Goal: Information Seeking & Learning: Understand process/instructions

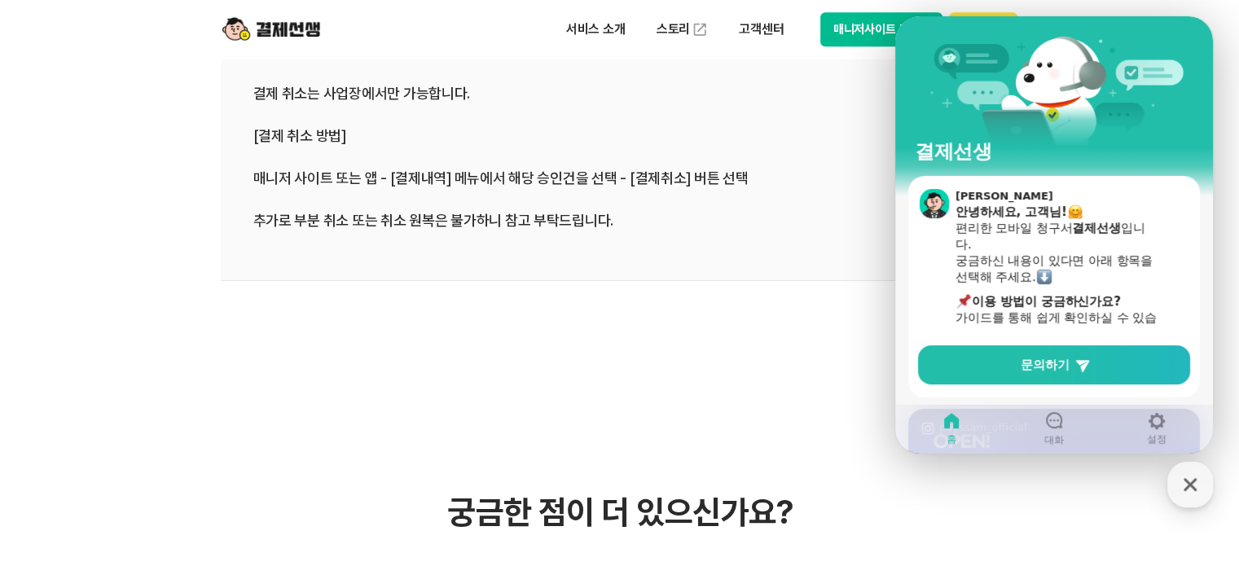
scroll to position [978, 0]
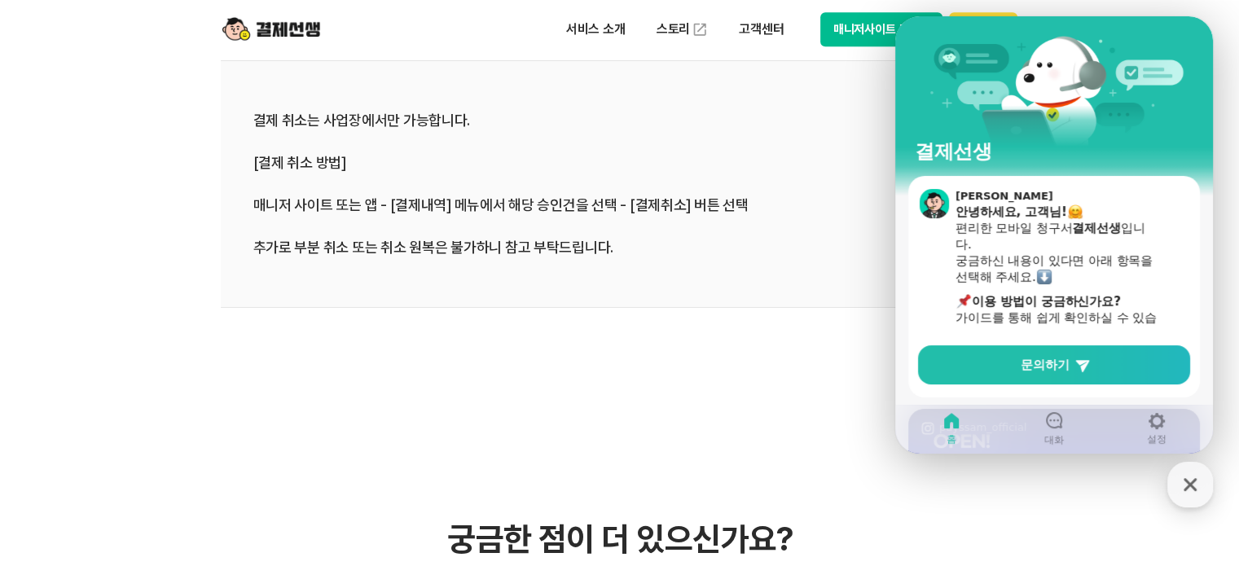
click at [697, 256] on div "결제 취소는 사업장에서만 가능합니다. [결제 취소 방법] 매니저 사이트 또는 앱 - [결제내역] 메뉴에서 해당 승인건을 선택 - [결제취소] …" at bounding box center [619, 184] width 733 height 148
click at [1209, 481] on div "button" at bounding box center [1190, 485] width 46 height 46
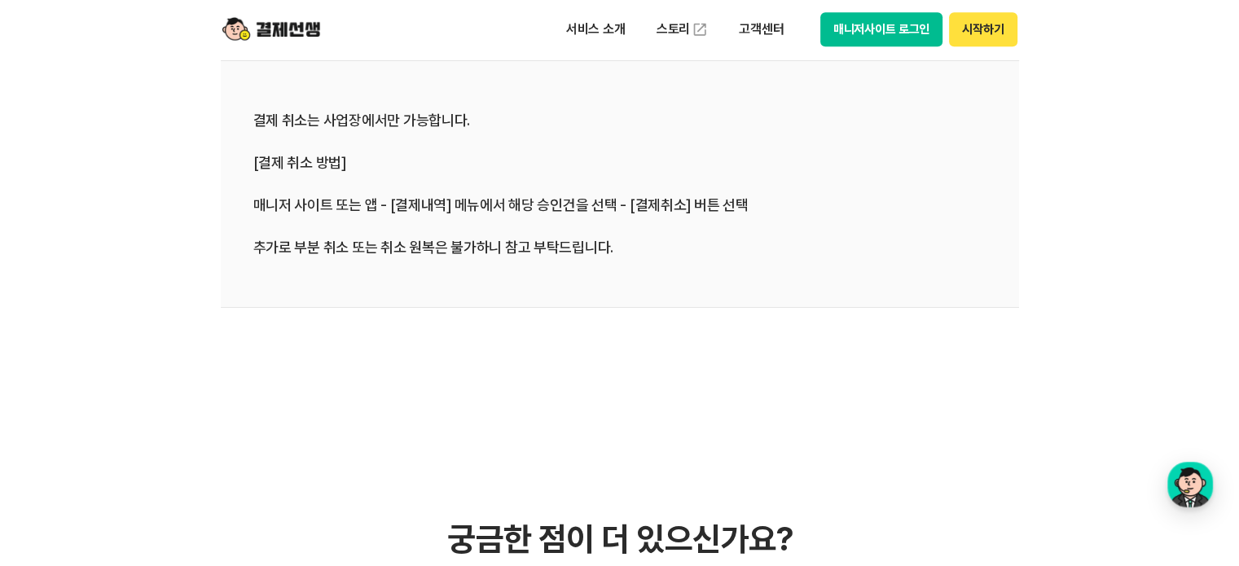
click at [878, 38] on button "매니저사이트 로그인" at bounding box center [881, 29] width 123 height 34
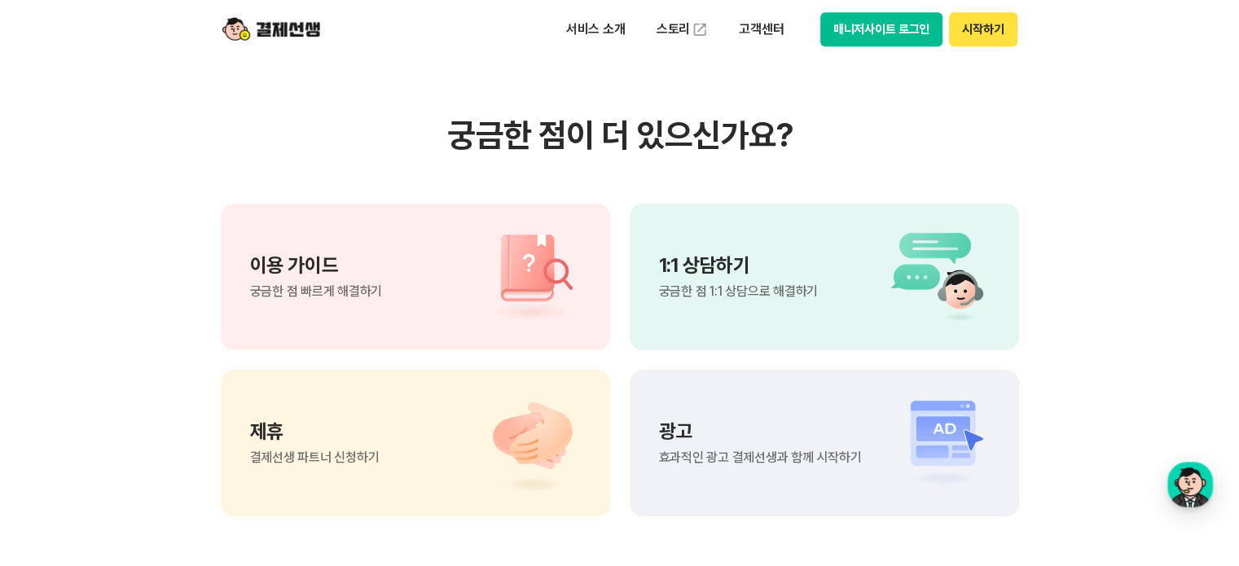
scroll to position [1385, 0]
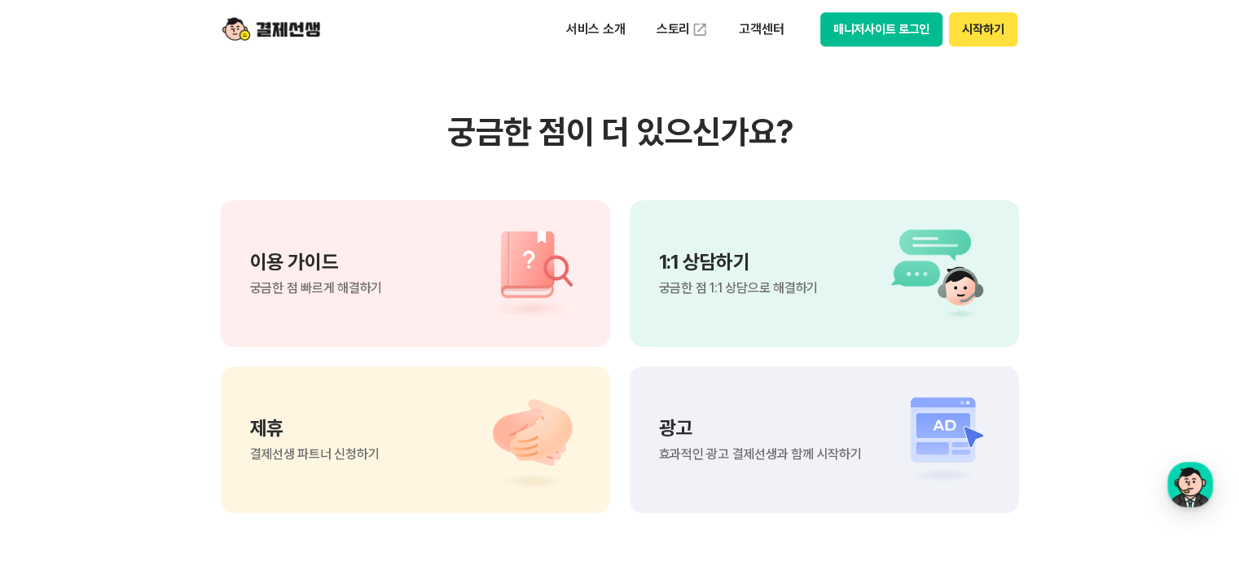
click at [580, 307] on div "이용 가이드 궁금한 점 빠르게 해결하기" at bounding box center [415, 273] width 389 height 147
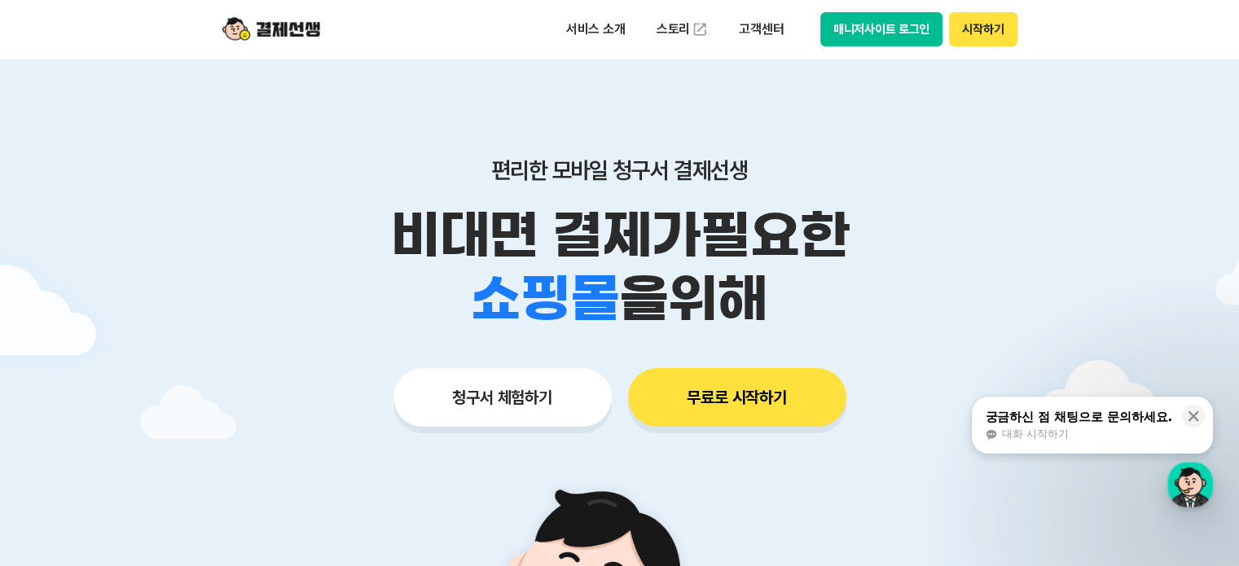
click at [531, 426] on div "편리한 모바일 청구서 결제선생 비대면 결제가 필요한 학원 공부방 호텔 쇼핑몰 병원 배달 보험사 항공사 골프장 을 위해 청구서 체험하기 무료로 …" at bounding box center [620, 260] width 834 height 402
click at [534, 411] on button "청구서 체험하기" at bounding box center [502, 397] width 218 height 59
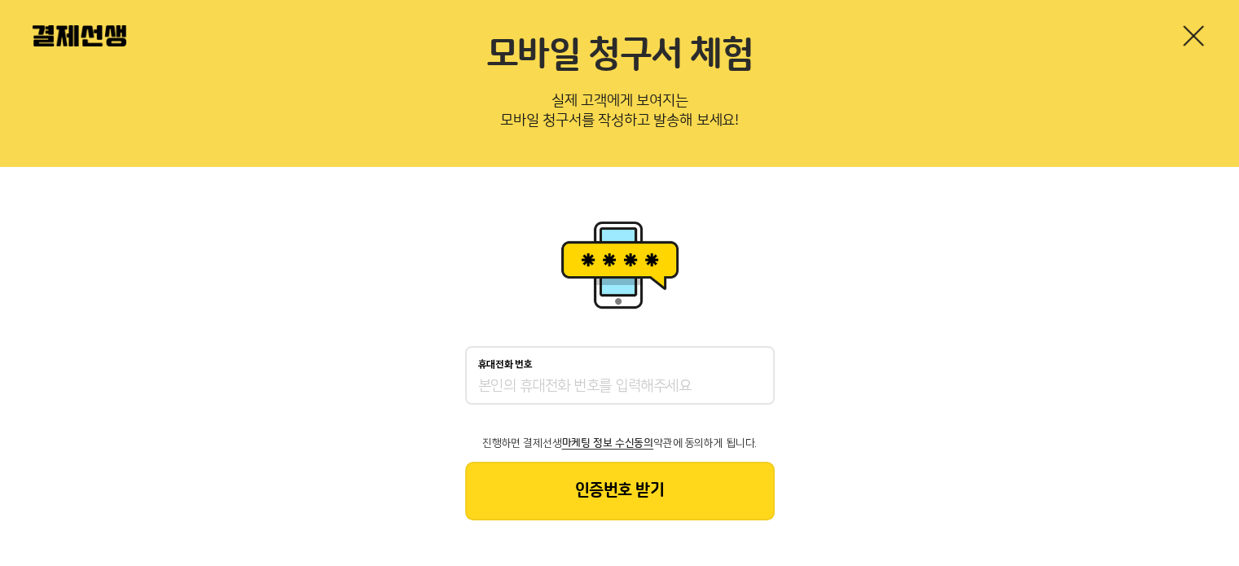
scroll to position [67, 0]
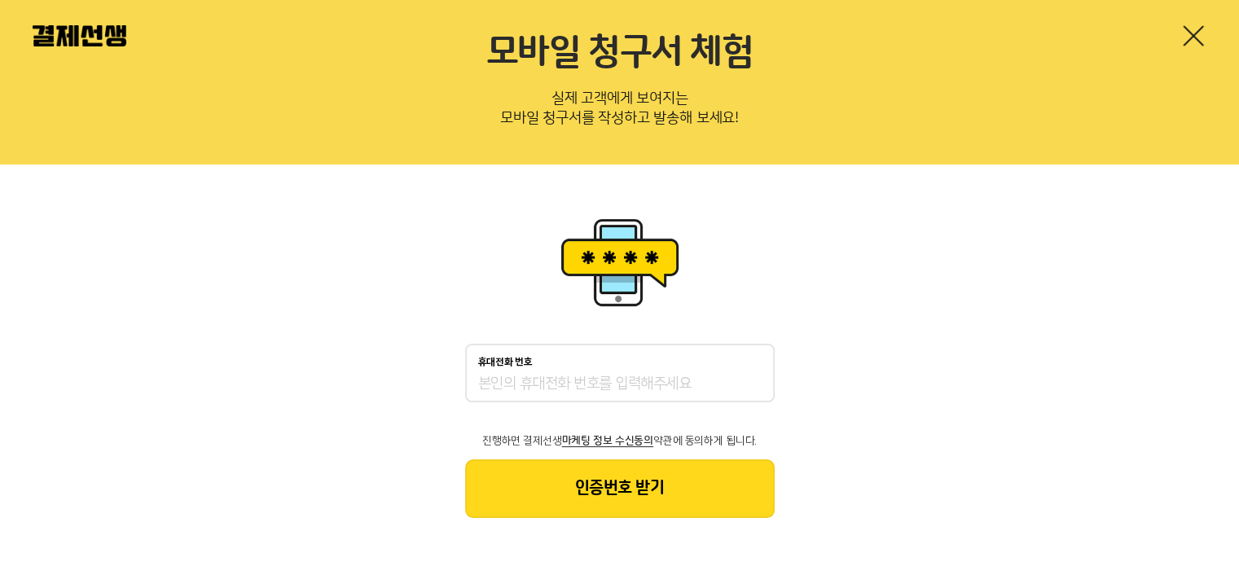
click at [551, 377] on input "휴대전화 번호" at bounding box center [620, 385] width 284 height 20
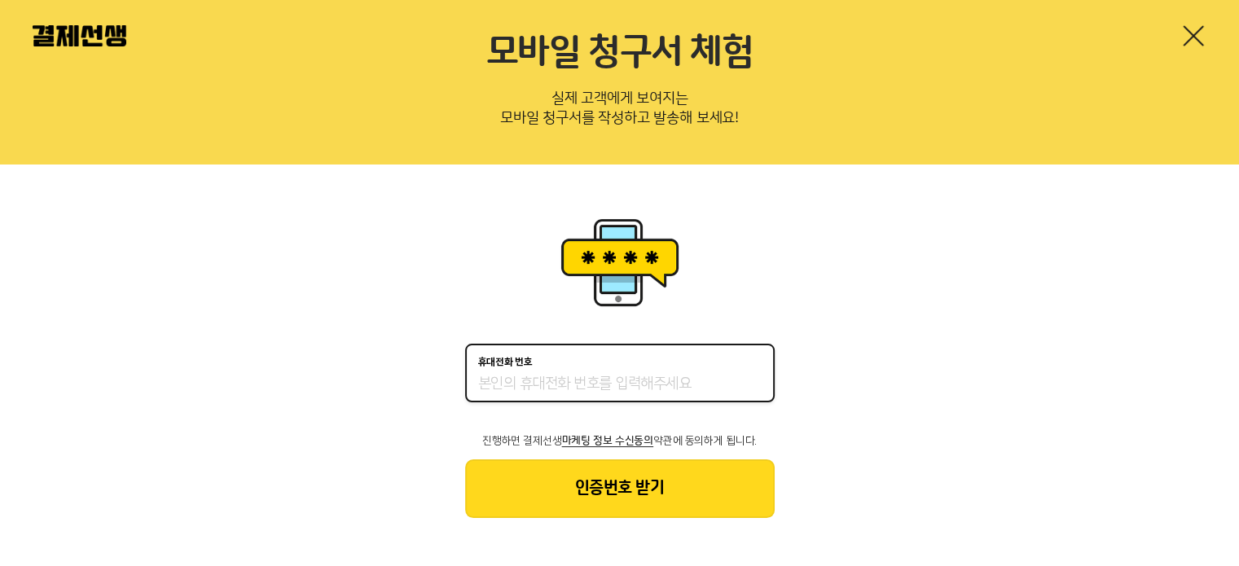
click at [917, 236] on div "휴대전화 번호 진행하면 결제선생 마케팅 정보 수신동의 약관에 동의하게 됩니다. 인증번호 받기" at bounding box center [619, 366] width 1239 height 402
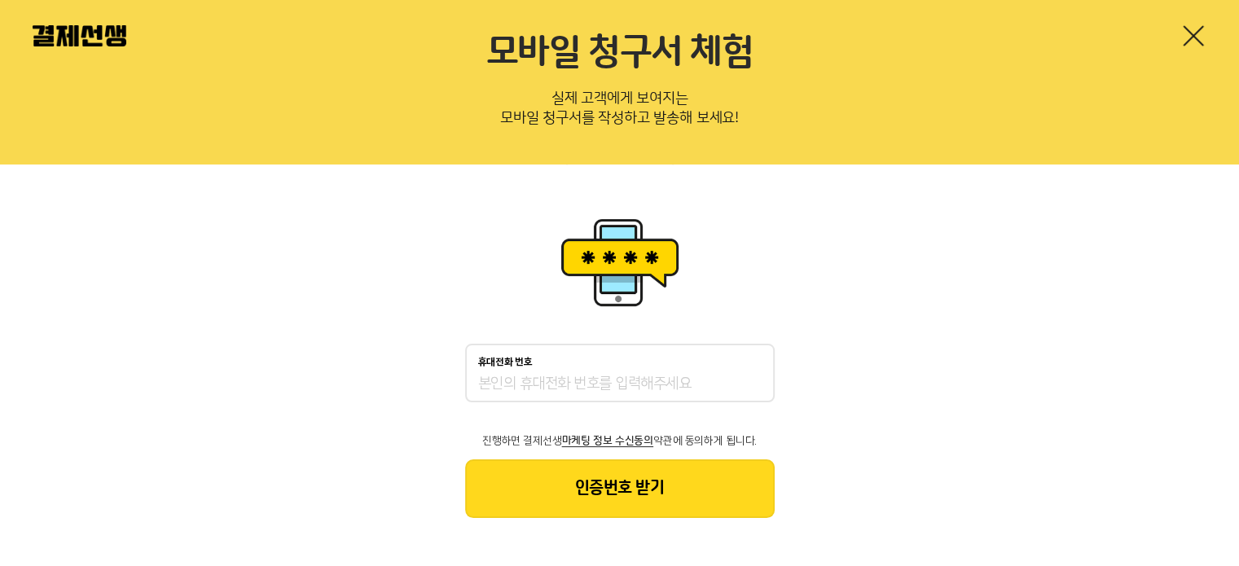
click at [1185, 29] on link at bounding box center [1193, 36] width 26 height 26
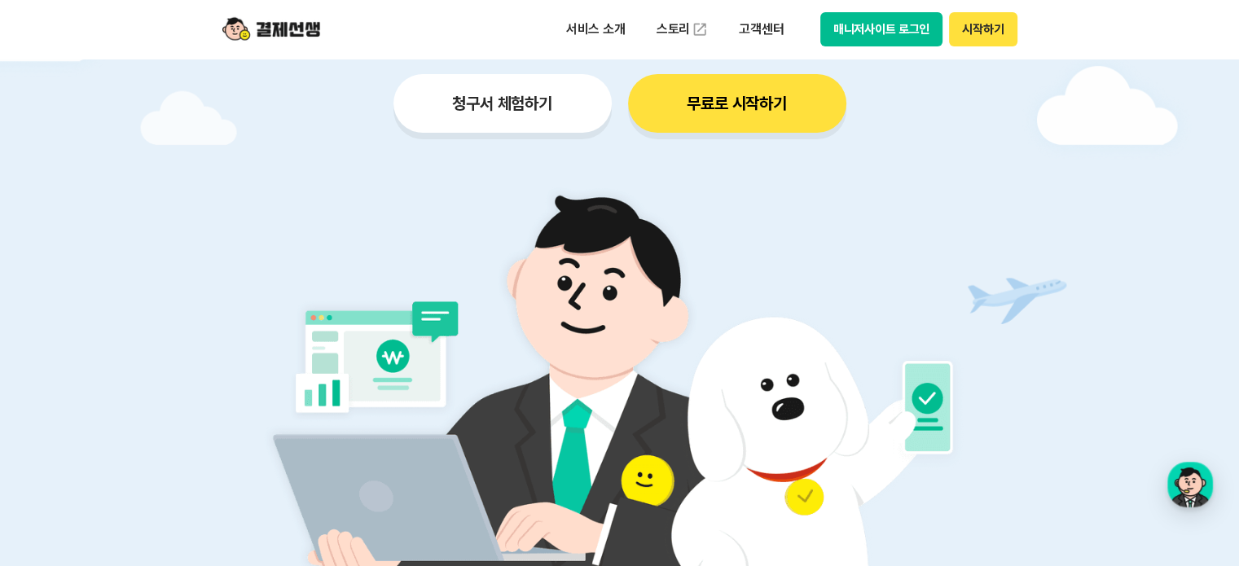
scroll to position [163, 0]
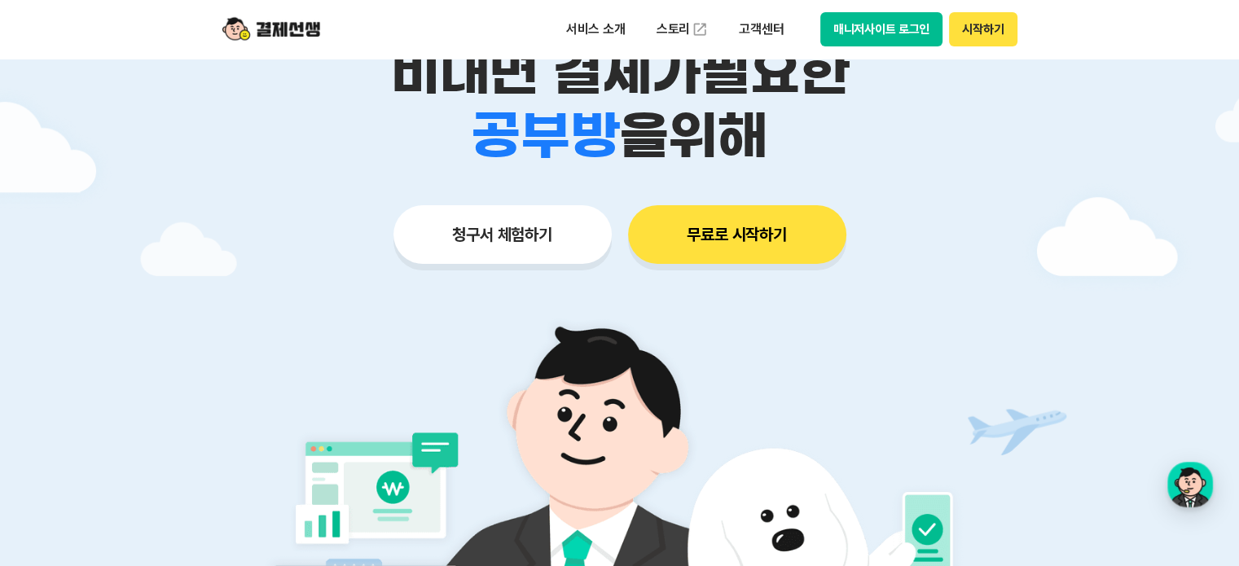
click at [769, 214] on button "무료로 시작하기" at bounding box center [737, 234] width 218 height 59
click at [554, 224] on button "청구서 체험하기" at bounding box center [502, 234] width 218 height 59
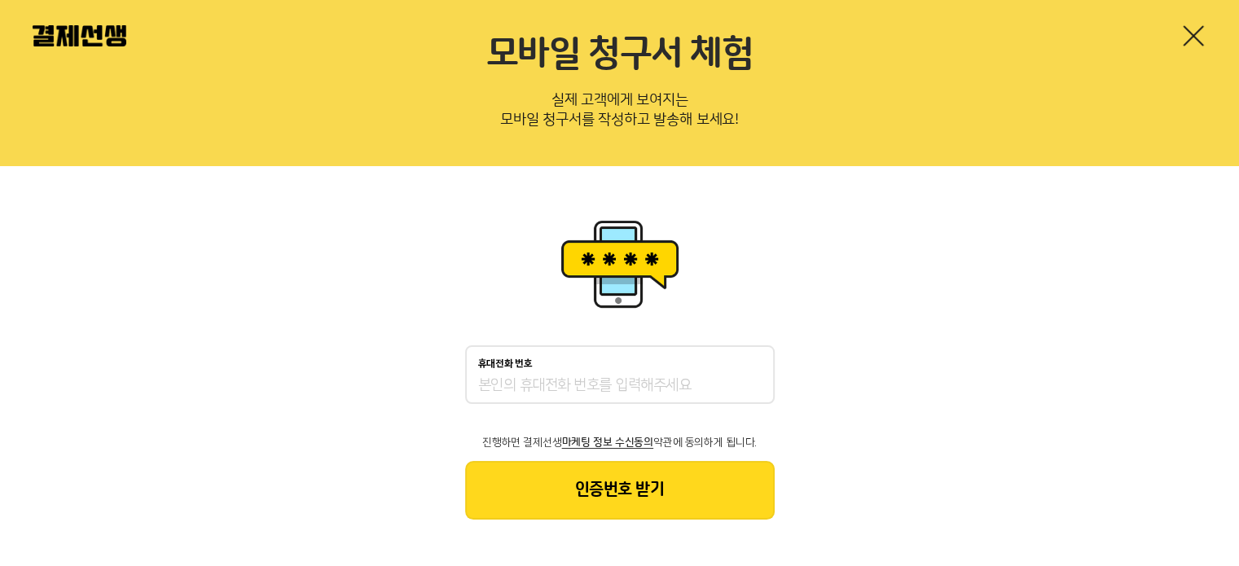
scroll to position [67, 0]
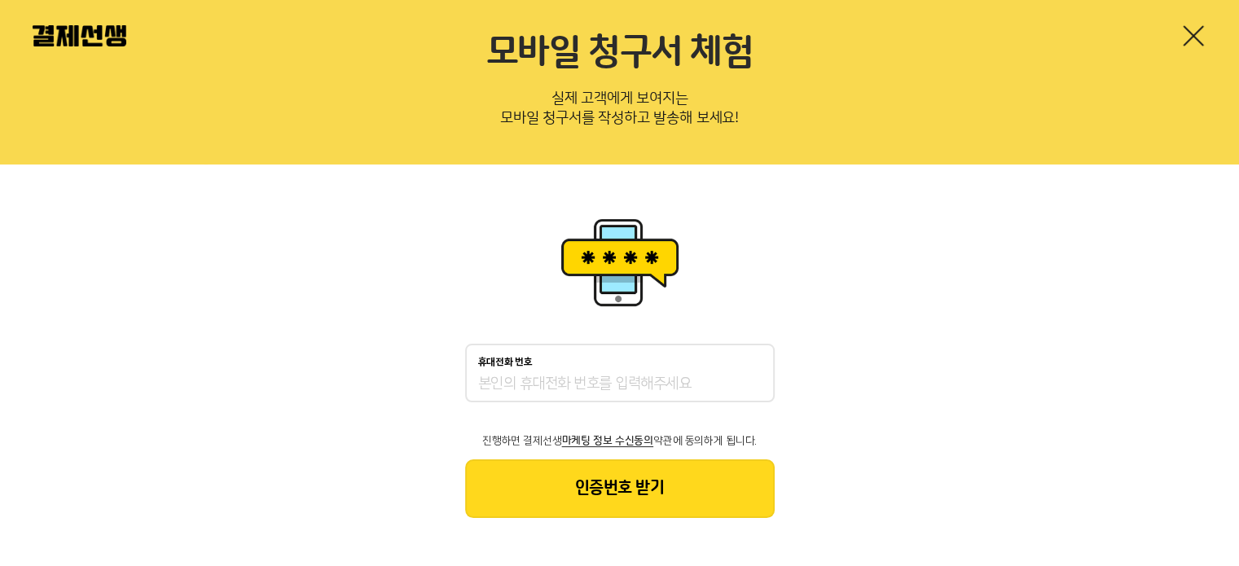
click at [1199, 29] on link at bounding box center [1193, 36] width 26 height 26
